Goal: Transaction & Acquisition: Purchase product/service

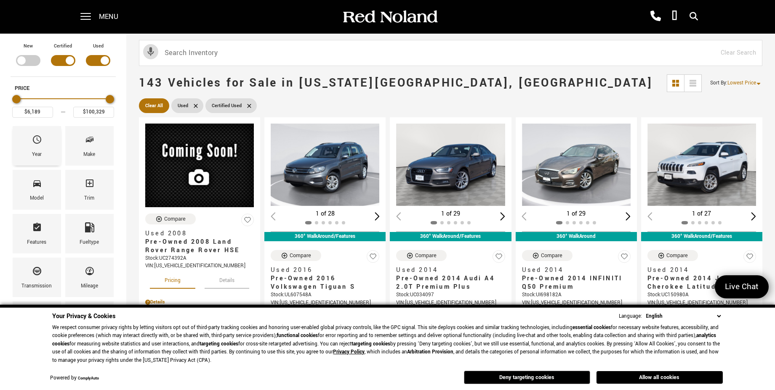
click at [42, 147] on span "Year" at bounding box center [37, 142] width 10 height 18
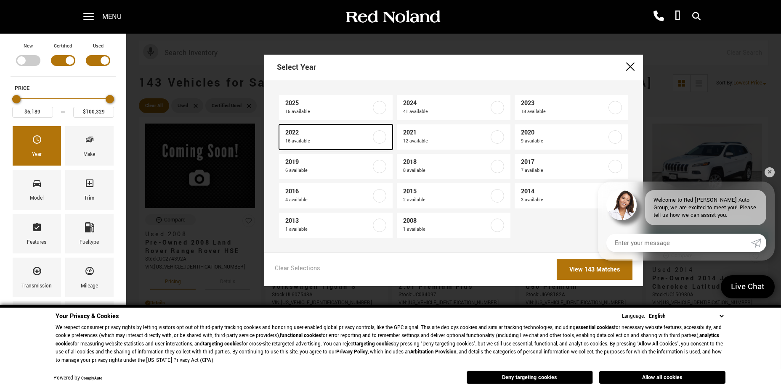
click at [377, 137] on label at bounding box center [379, 136] width 13 height 13
type input "$23,178"
type input "$78,689"
checkbox input "true"
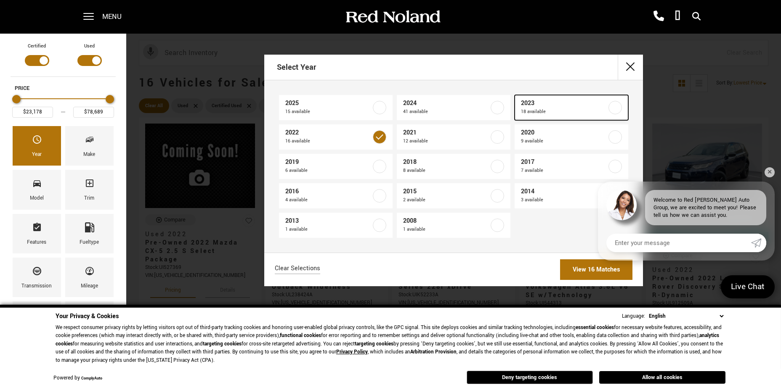
click at [613, 109] on label at bounding box center [614, 107] width 13 height 13
type input "$97,176"
checkbox input "true"
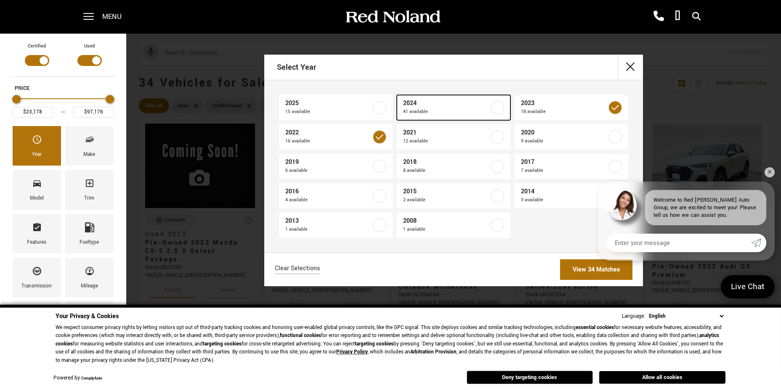
click at [497, 105] on label at bounding box center [497, 107] width 13 height 13
type input "$98,189"
checkbox input "true"
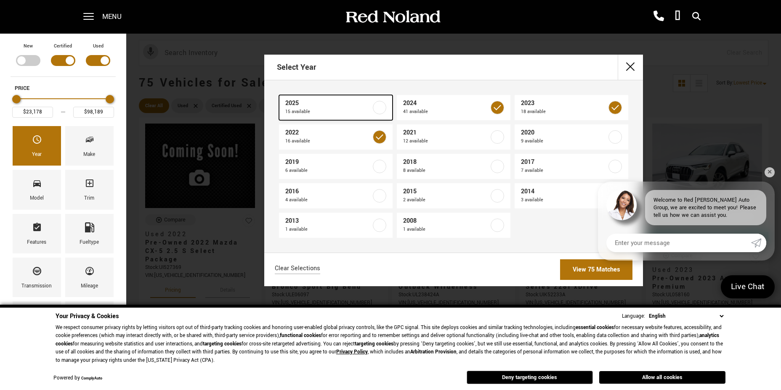
click at [379, 106] on label at bounding box center [379, 107] width 13 height 13
type input "$100,329"
checkbox input "true"
click at [766, 170] on link "✕" at bounding box center [770, 172] width 10 height 10
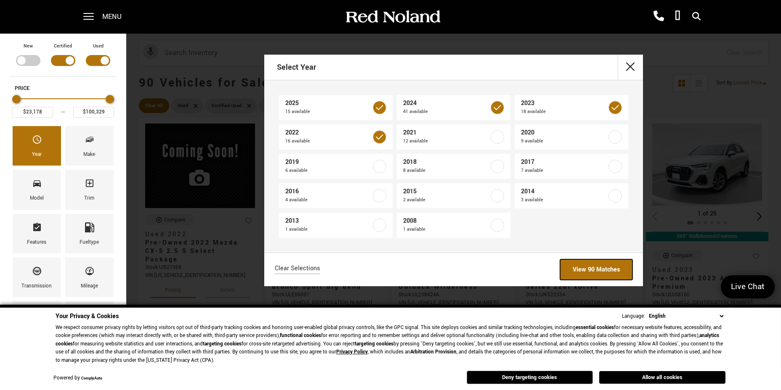
click at [603, 267] on link "View 90 Matches" at bounding box center [596, 270] width 72 height 21
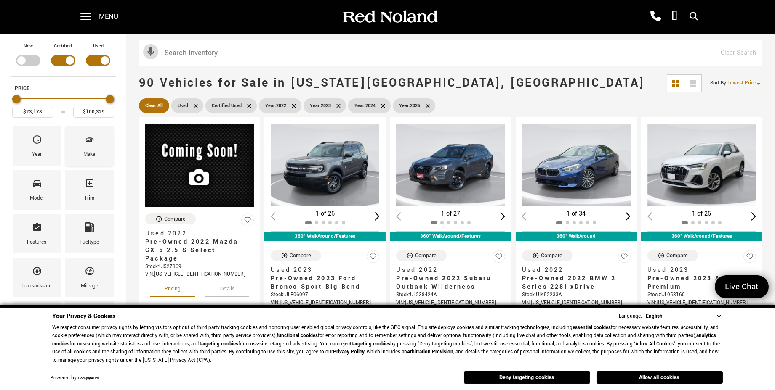
click at [89, 143] on icon "Make" at bounding box center [90, 140] width 10 height 10
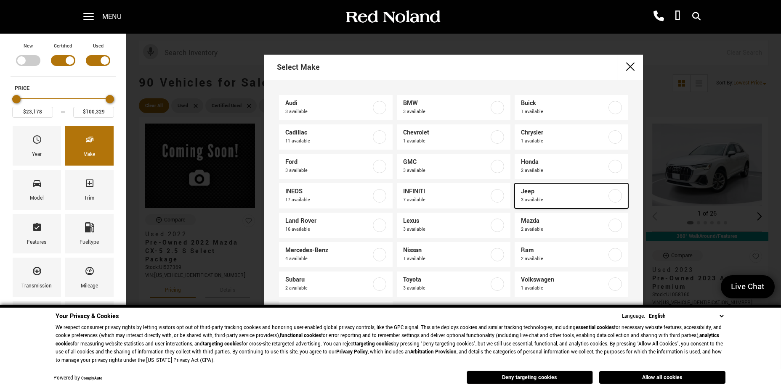
click at [609, 197] on label at bounding box center [614, 195] width 13 height 13
type input "$37,342"
type input "$77,011"
checkbox input "true"
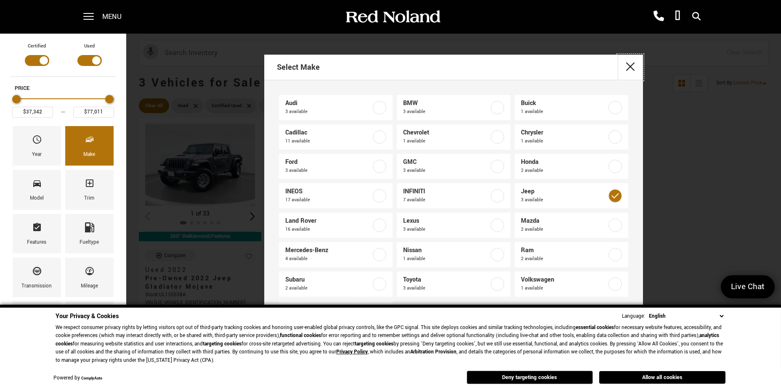
click at [629, 66] on button "close" at bounding box center [630, 67] width 25 height 25
